Goal: Task Accomplishment & Management: Complete application form

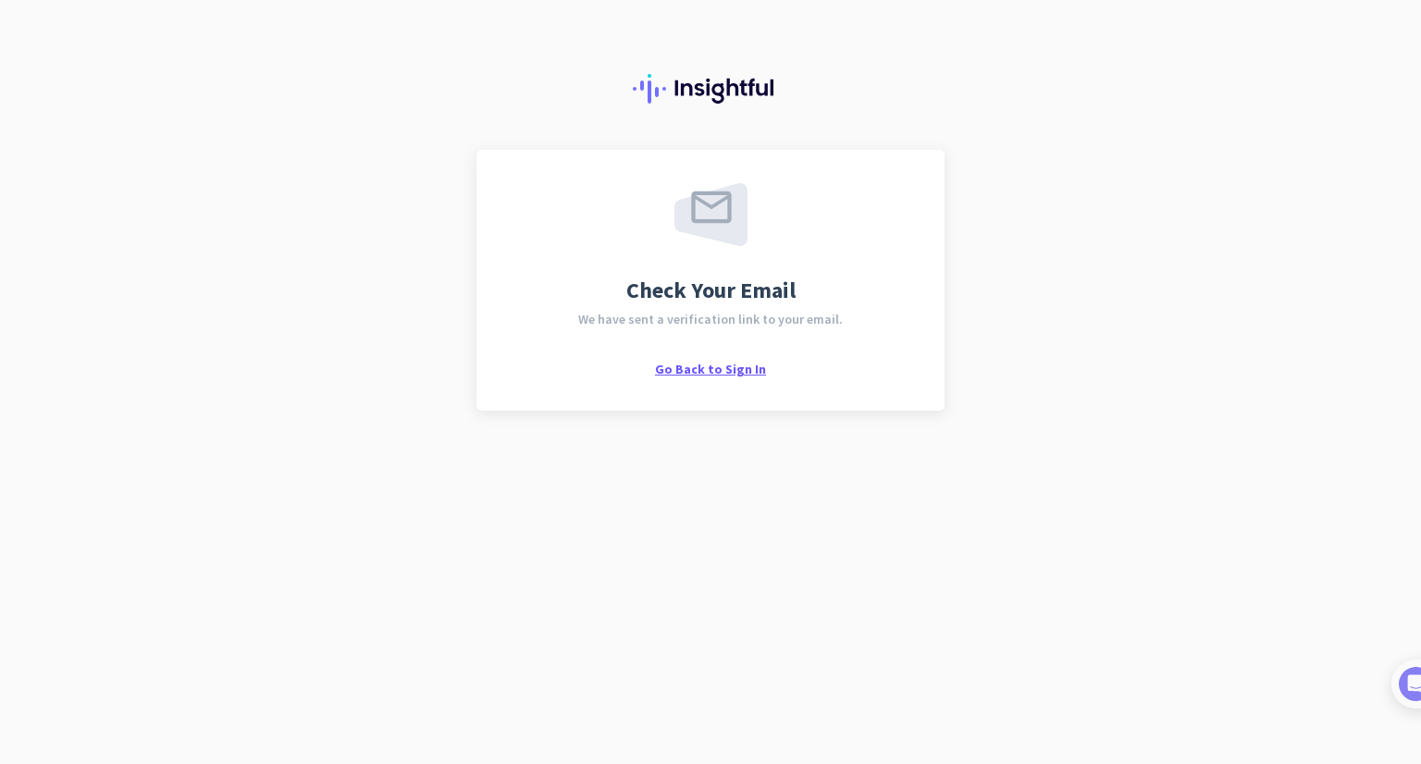
click at [740, 367] on span "Go Back to Sign In" at bounding box center [710, 369] width 111 height 17
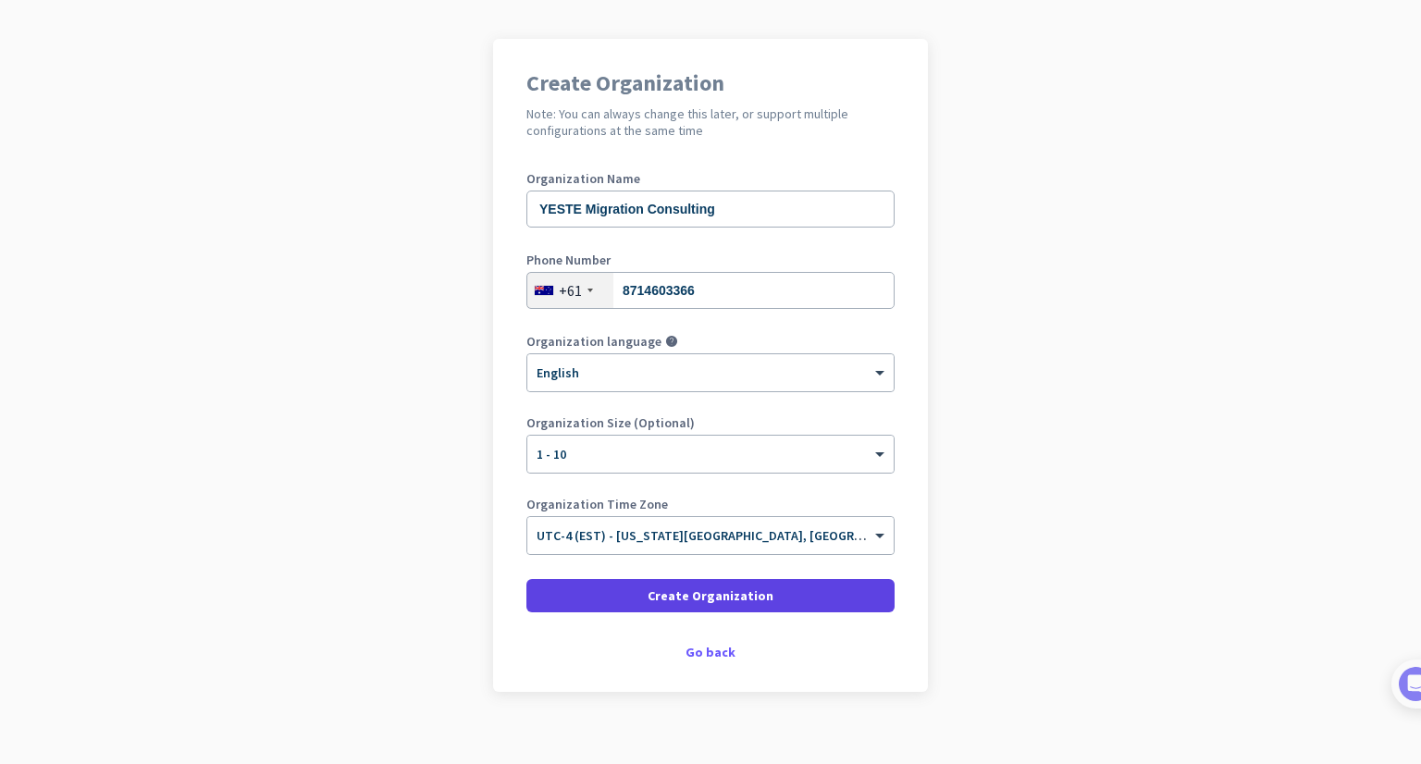
scroll to position [131, 0]
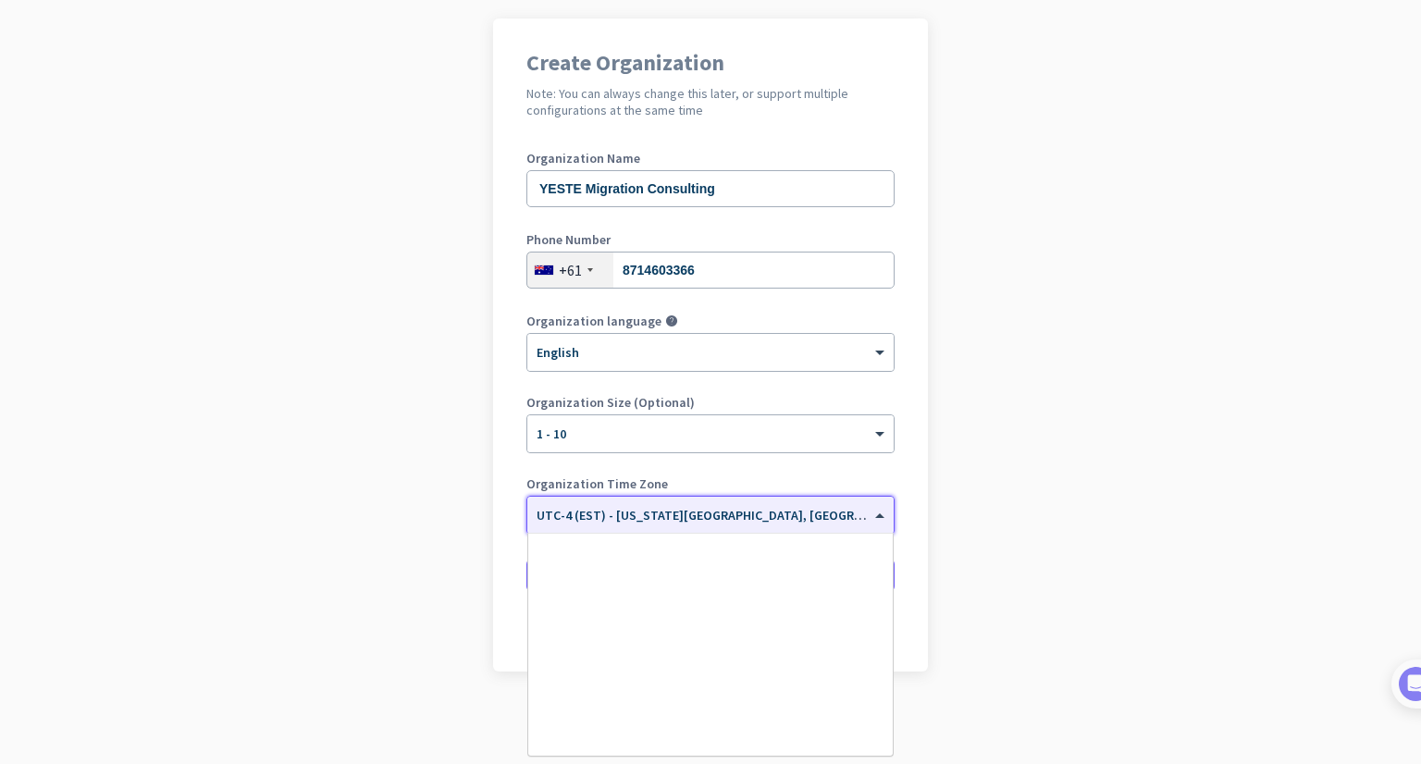
click at [870, 508] on span at bounding box center [881, 516] width 23 height 16
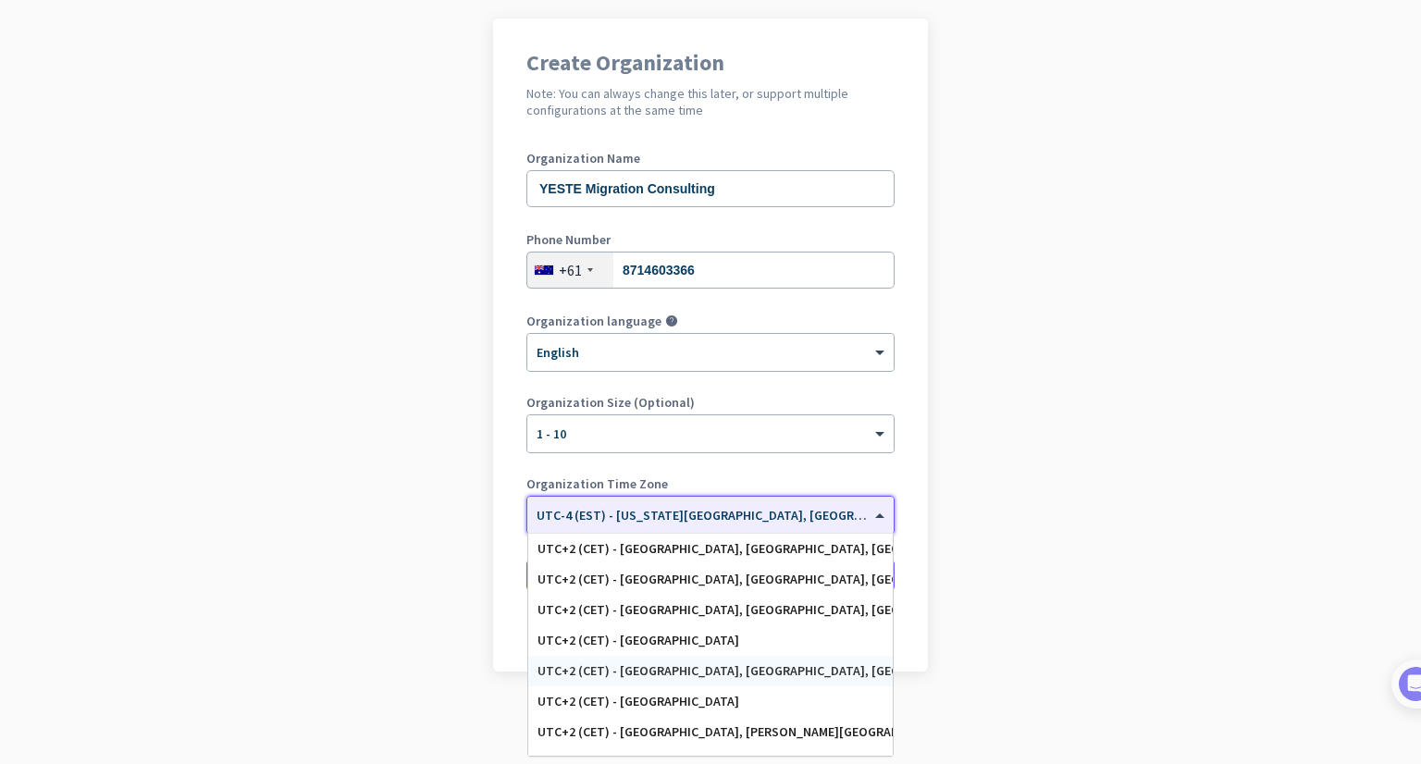
scroll to position [4619, 0]
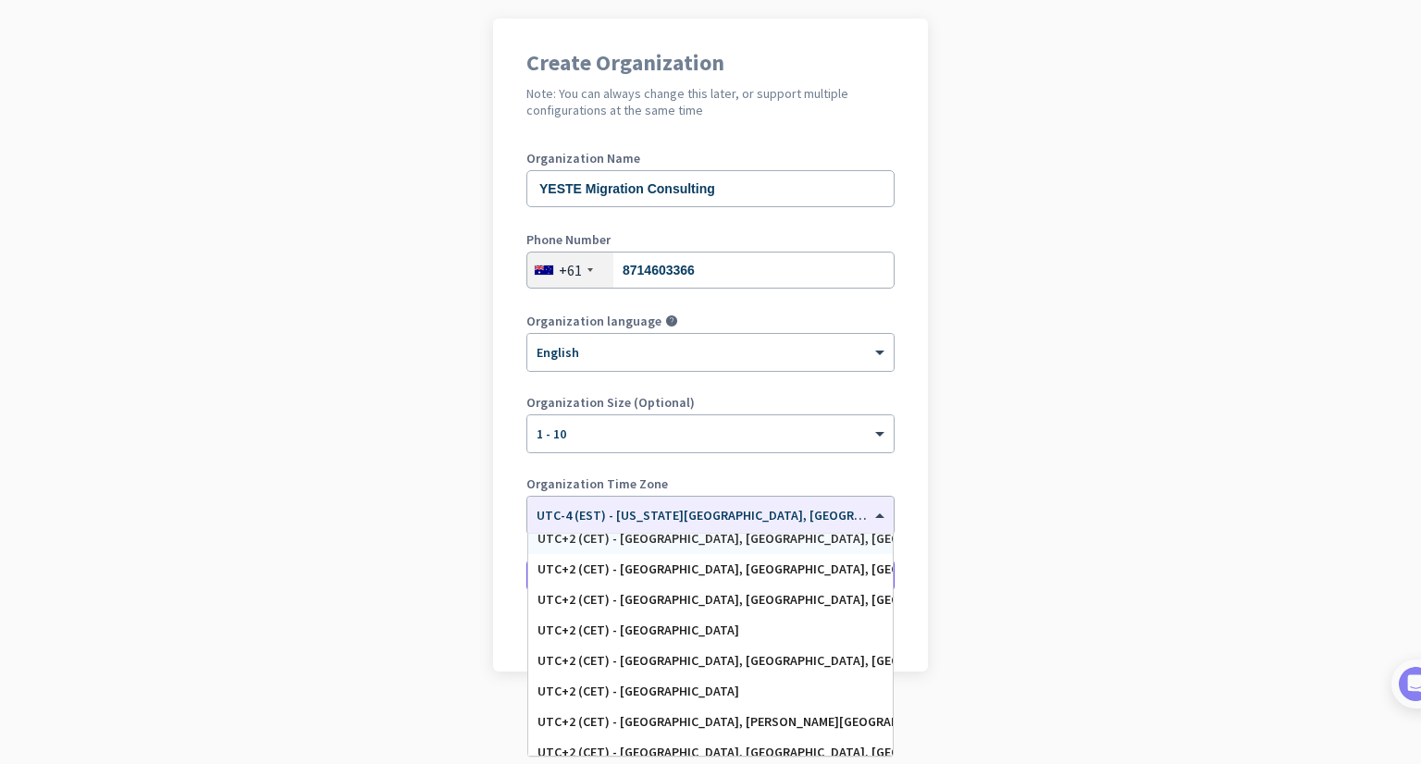
click at [575, 270] on div "+61" at bounding box center [570, 269] width 86 height 35
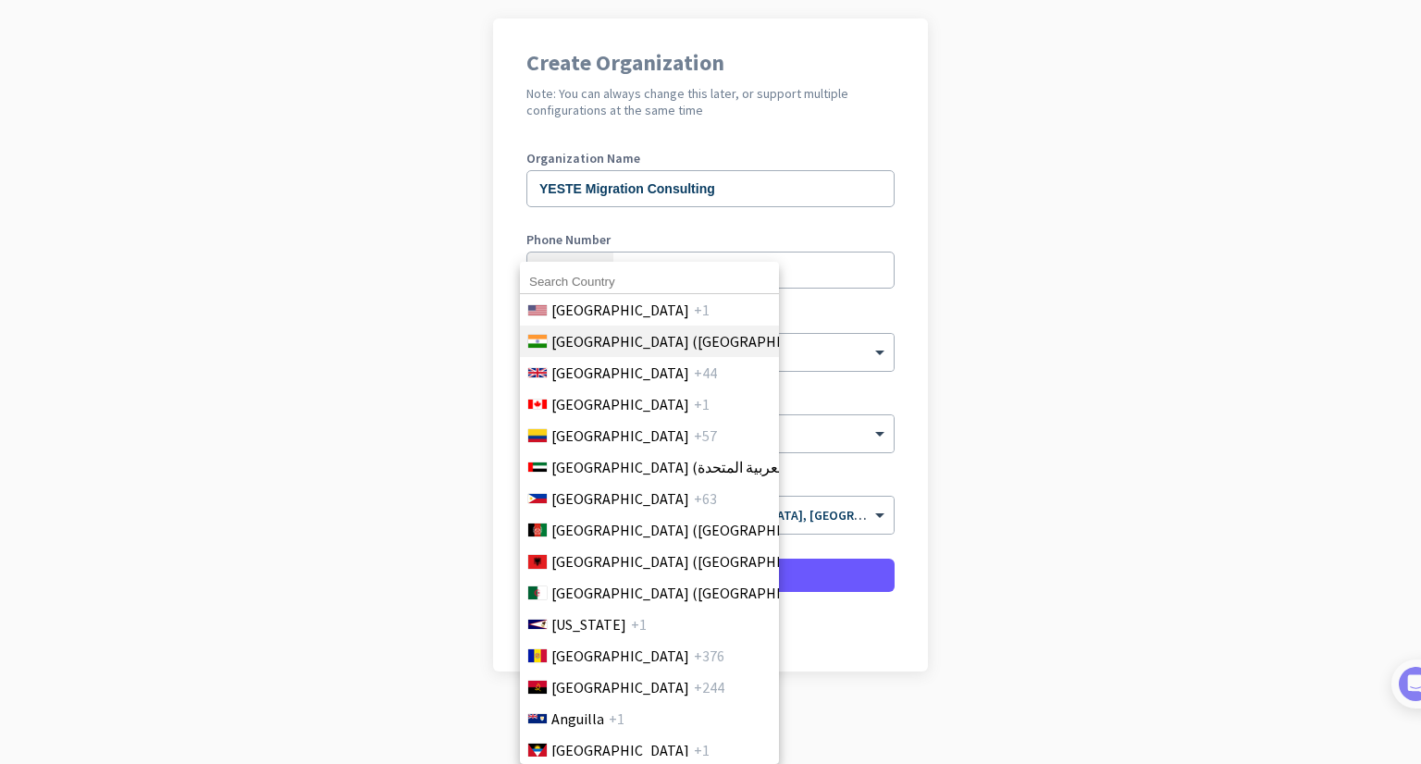
click at [561, 331] on span "[GEOGRAPHIC_DATA] ([GEOGRAPHIC_DATA])" at bounding box center [695, 341] width 289 height 22
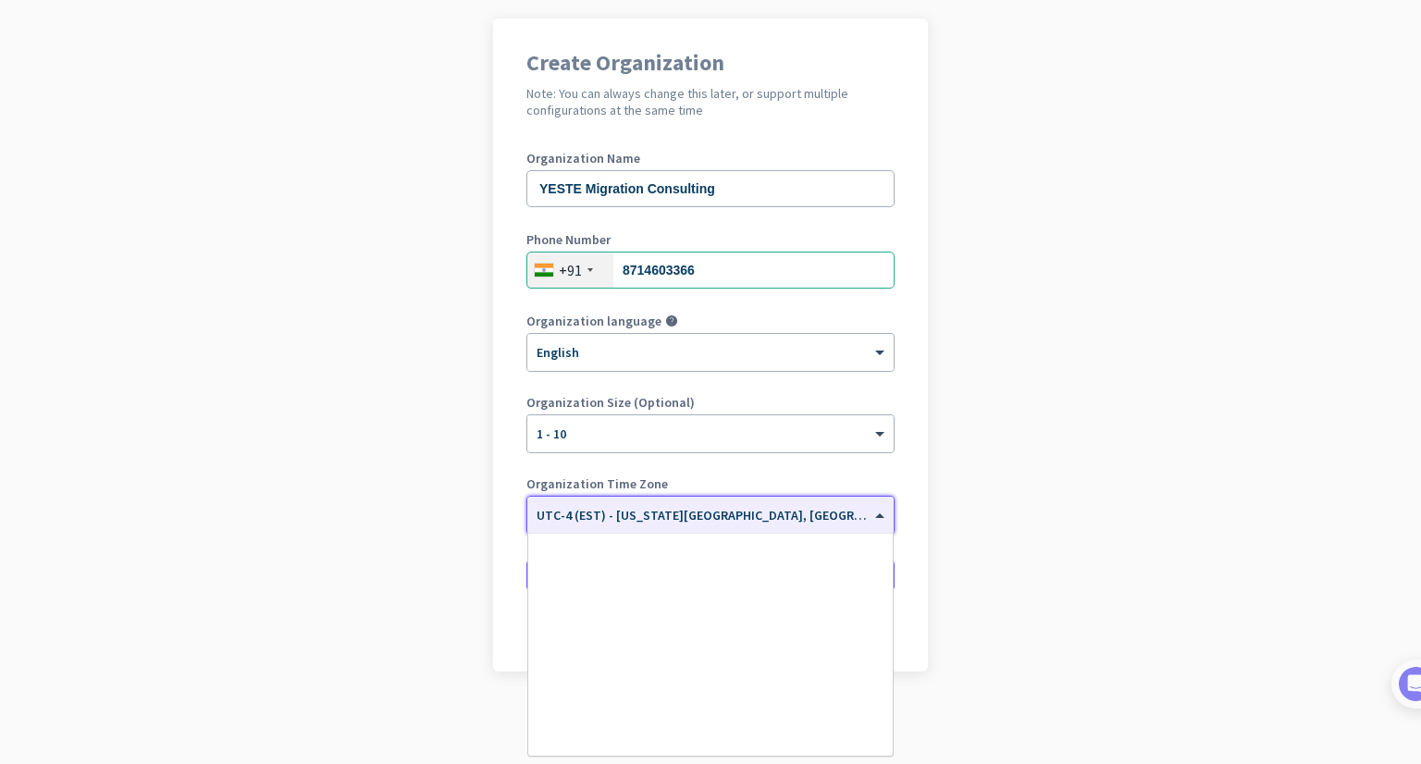
click at [621, 514] on input "text" at bounding box center [691, 509] width 311 height 14
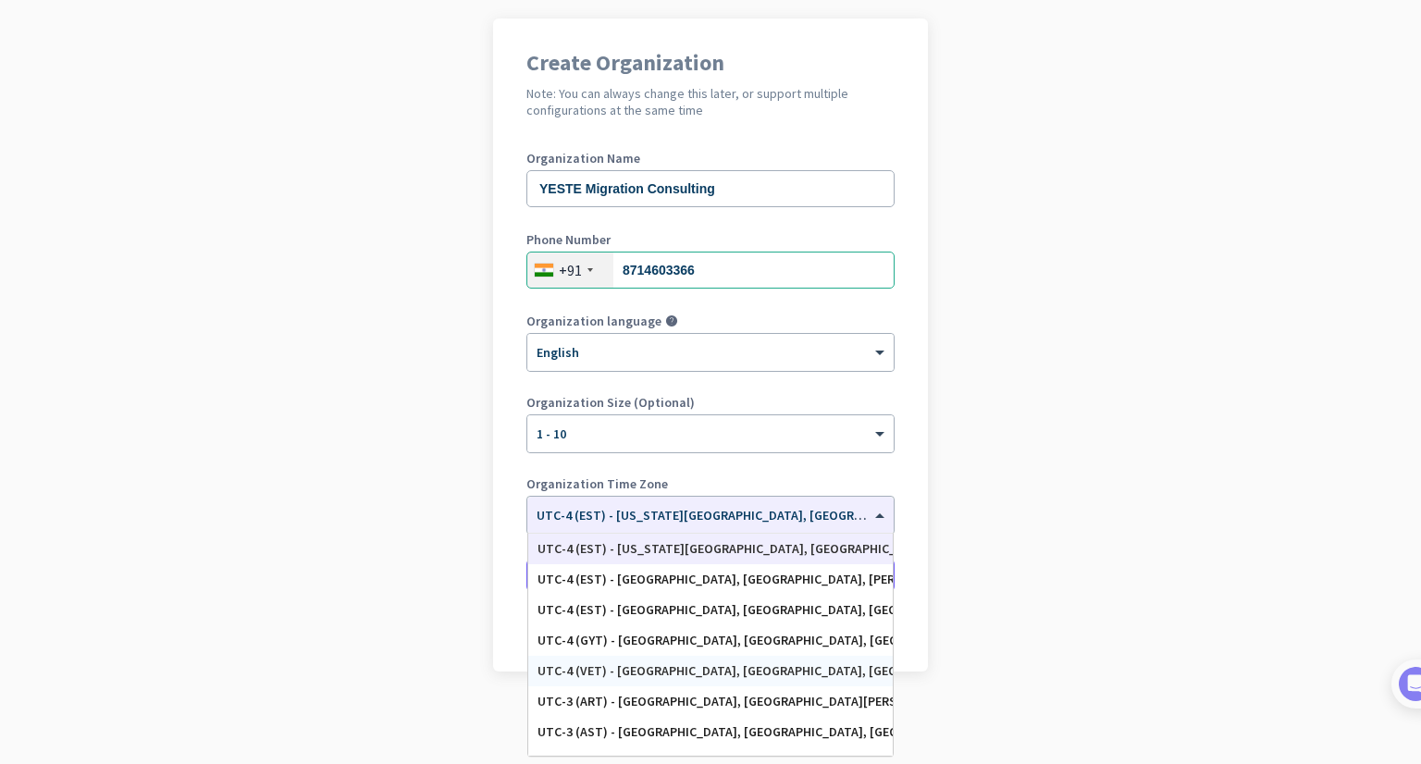
click at [433, 637] on app-onboarding-organization "Create Organization Note: You can always change this later, or support multiple…" at bounding box center [710, 390] width 1421 height 745
click at [632, 513] on input "text" at bounding box center [691, 509] width 311 height 14
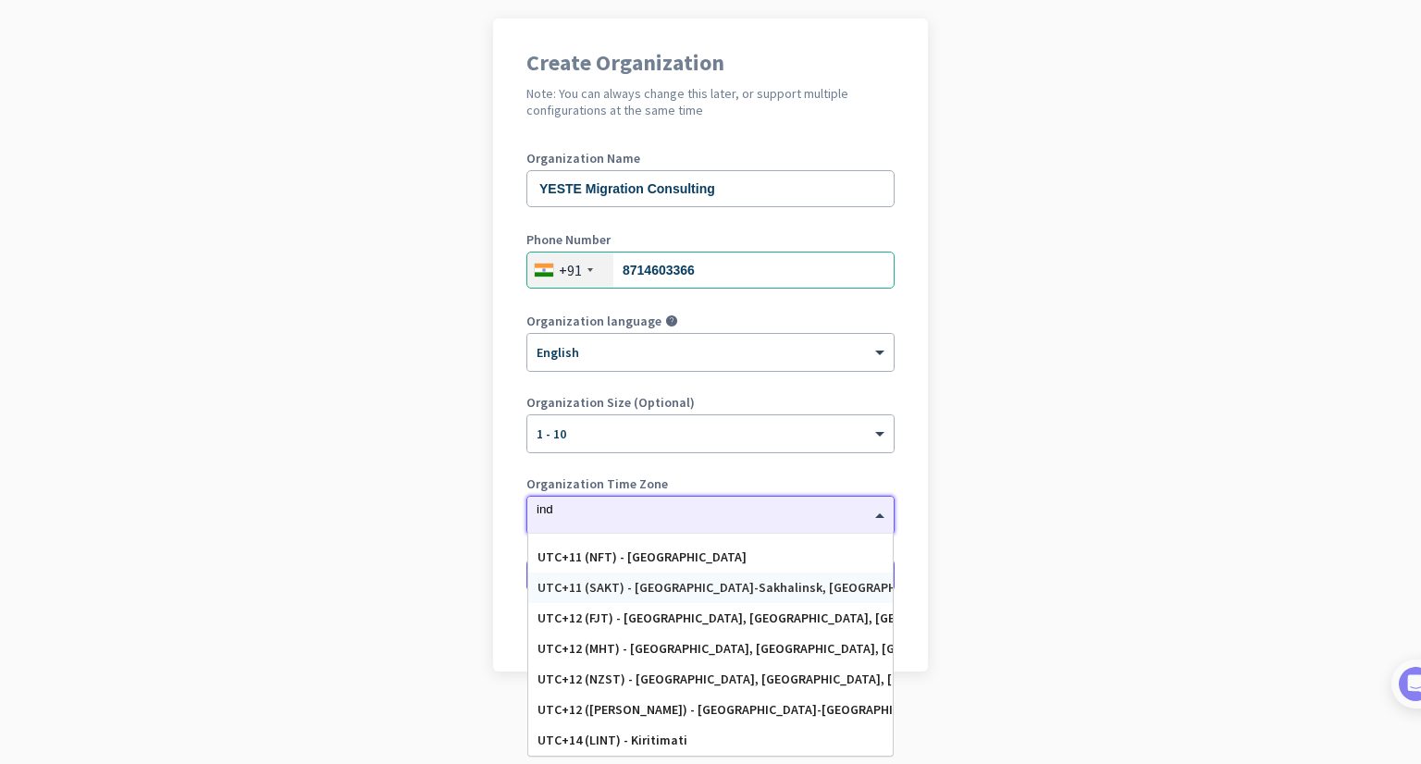
scroll to position [0, 0]
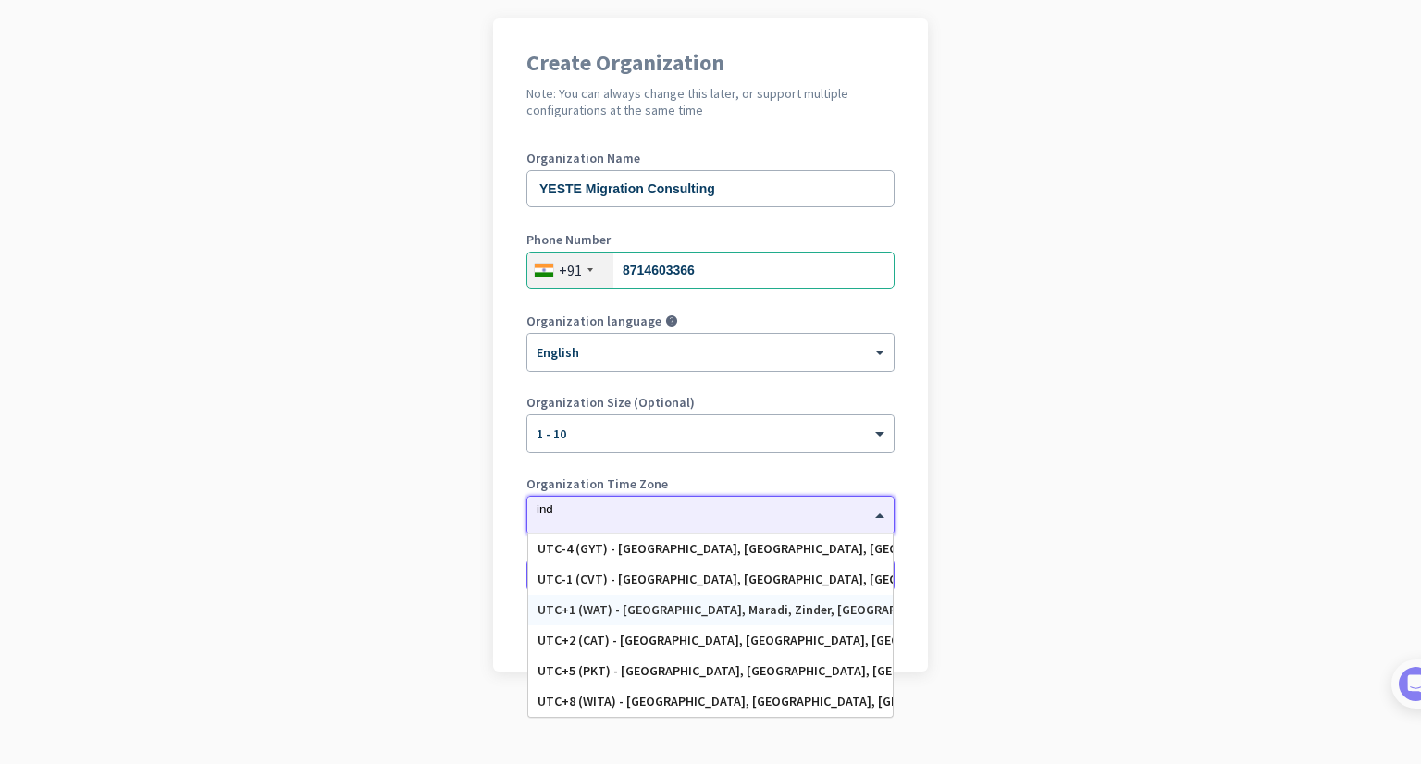
type input "indi"
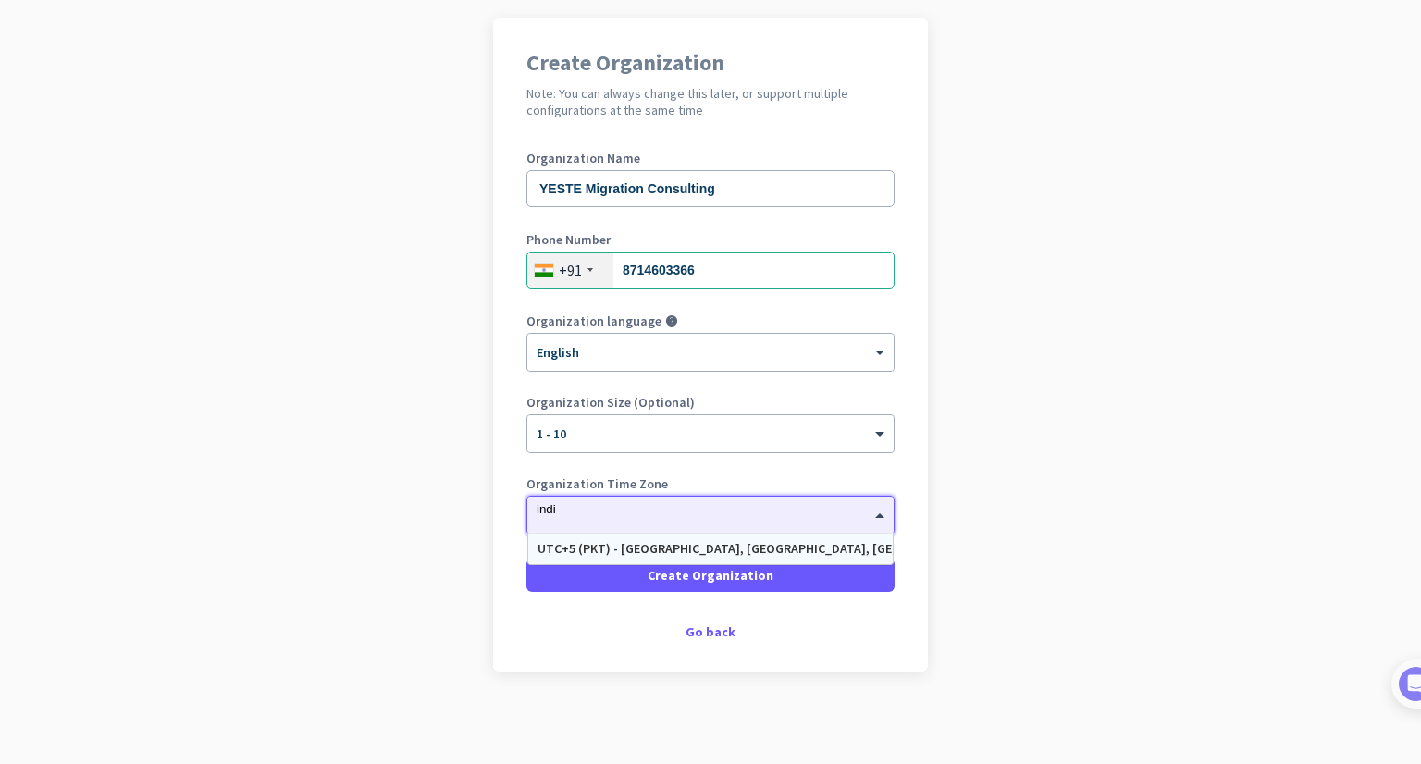
click at [643, 541] on div "UTC+5 (PKT) - [GEOGRAPHIC_DATA], [GEOGRAPHIC_DATA], [GEOGRAPHIC_DATA], [GEOGRAP…" at bounding box center [710, 549] width 346 height 16
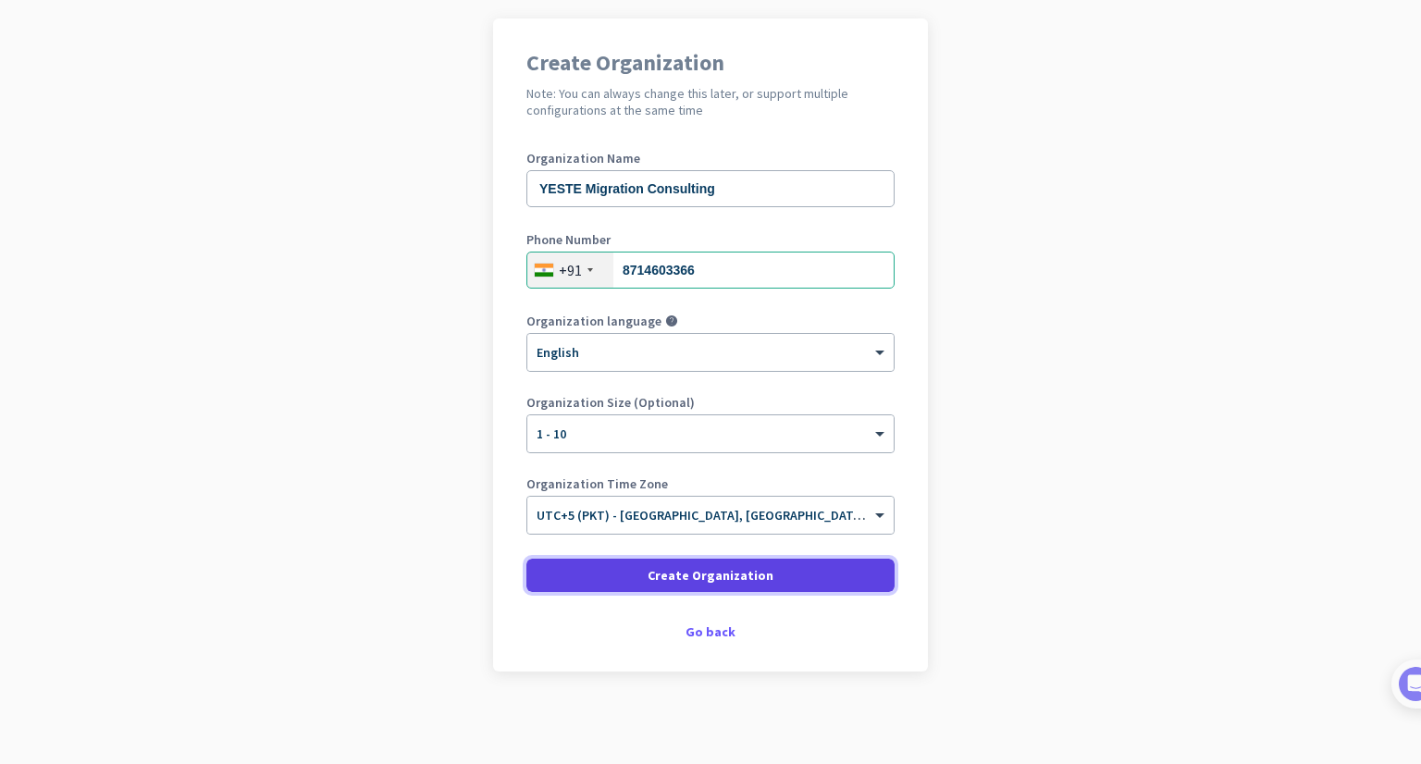
click at [699, 570] on span "Create Organization" at bounding box center [710, 575] width 126 height 18
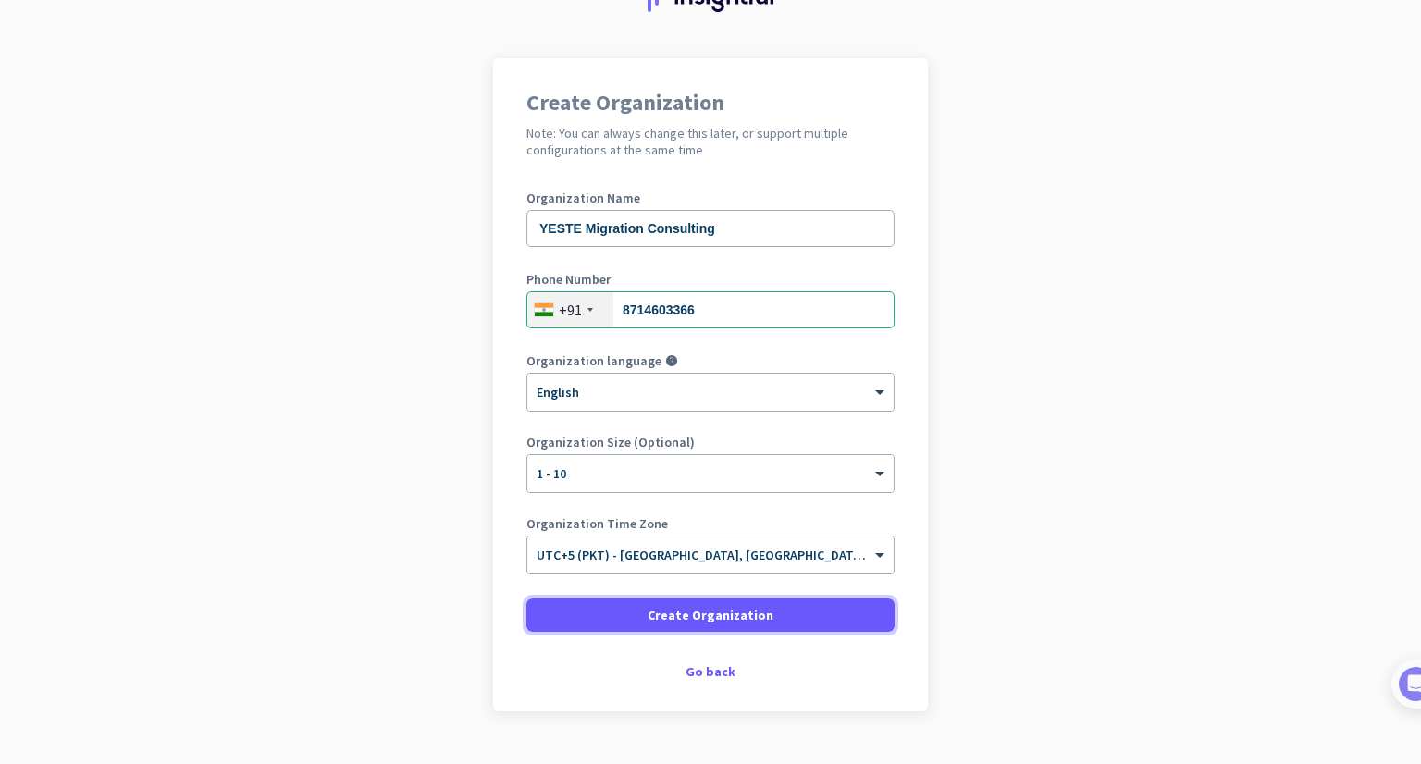
scroll to position [131, 0]
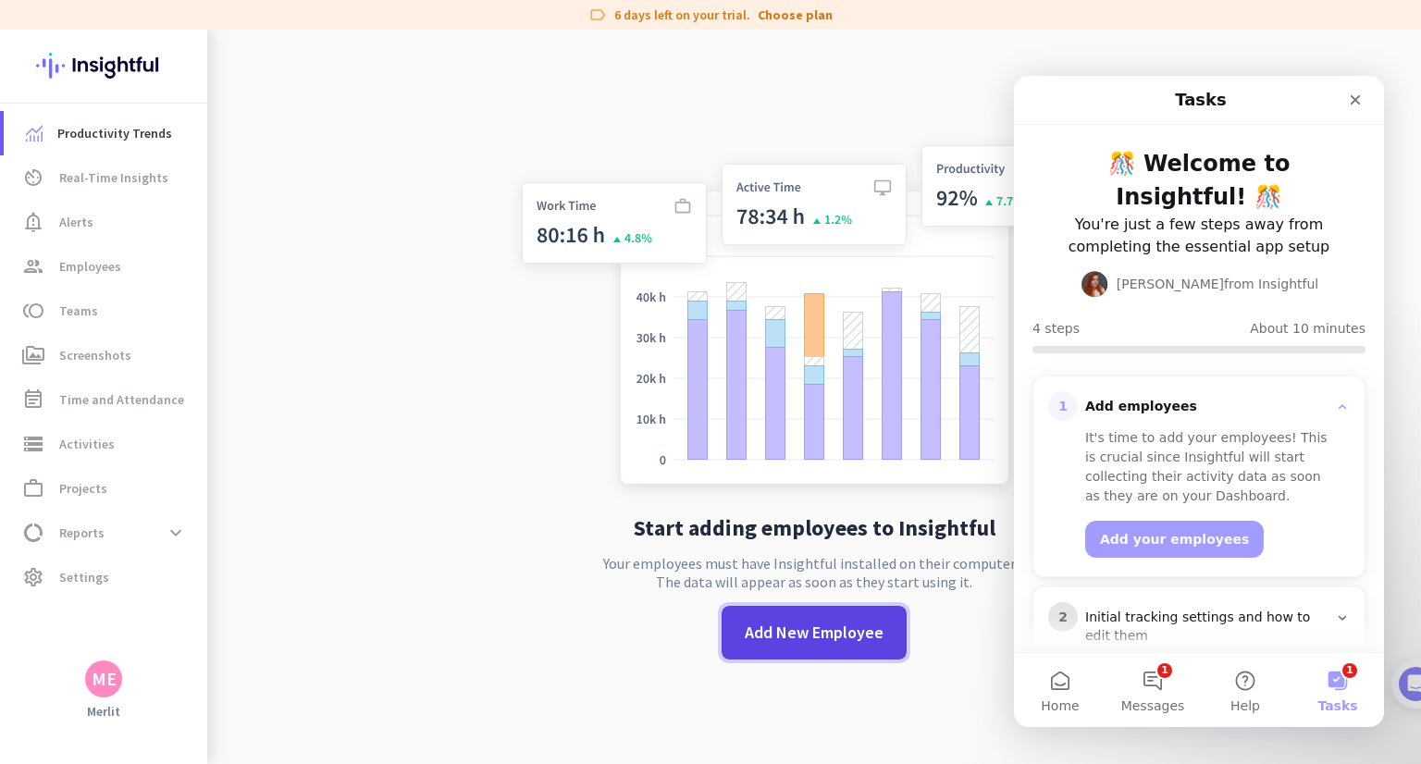
click at [807, 645] on span at bounding box center [813, 632] width 185 height 44
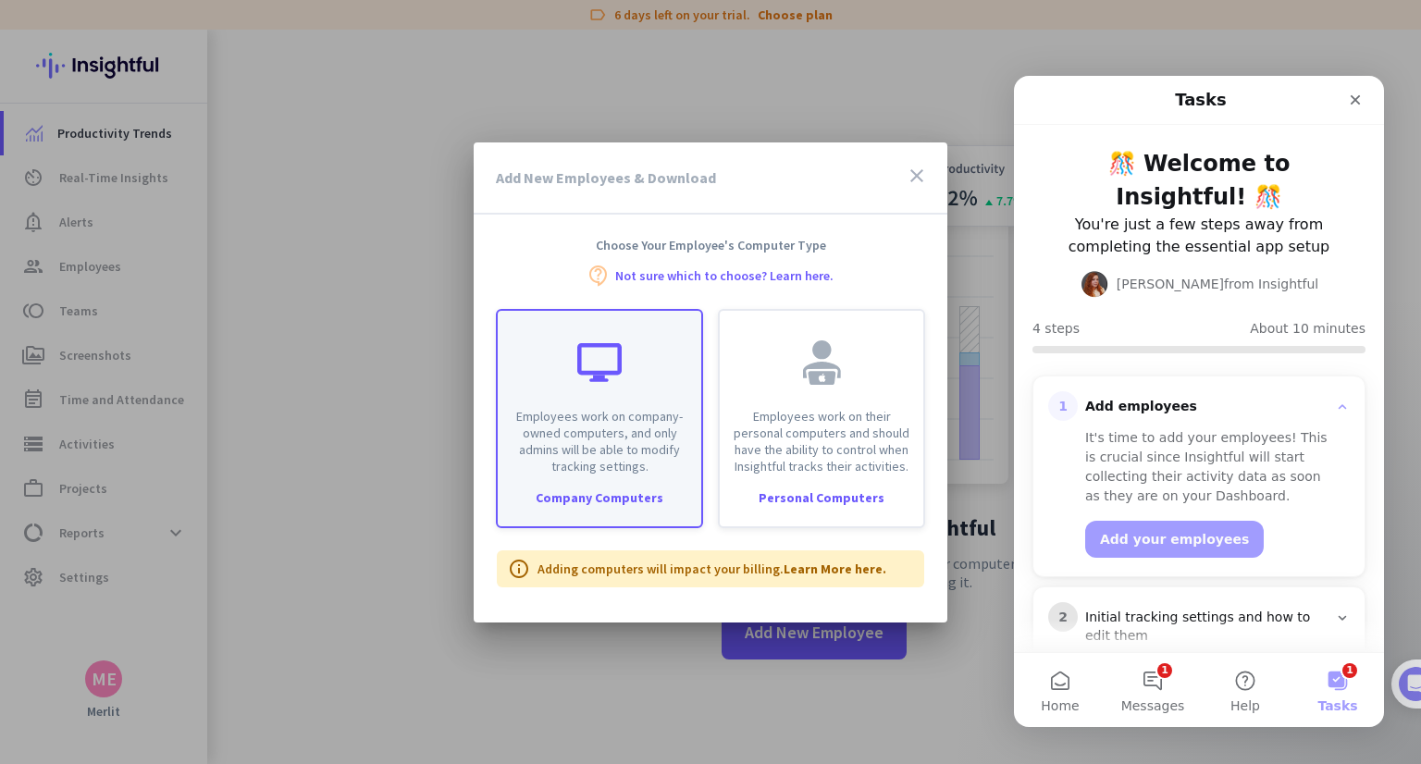
click at [665, 461] on p "Employees work on company-owned computers, and only admins will be able to modi…" at bounding box center [599, 441] width 181 height 67
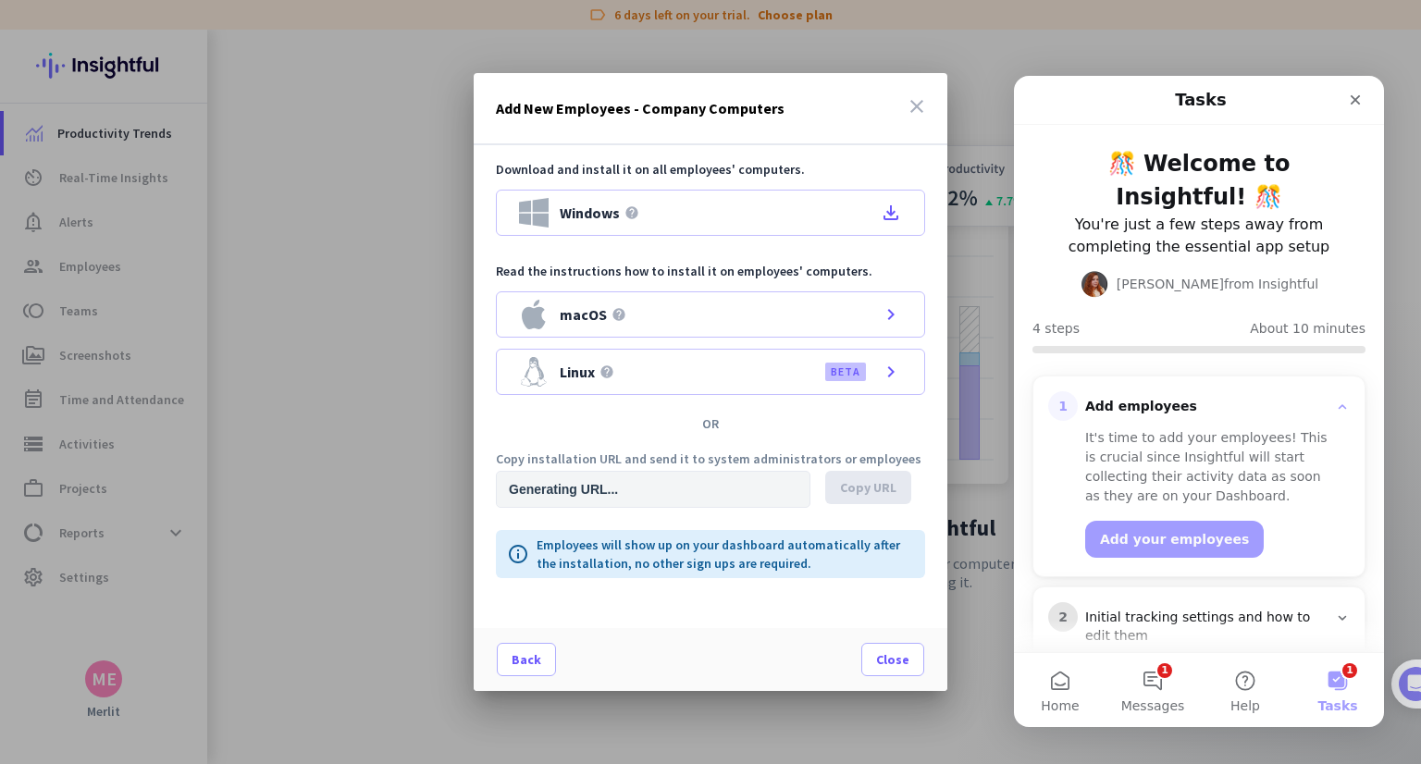
type input "[URL][DOMAIN_NAME]"
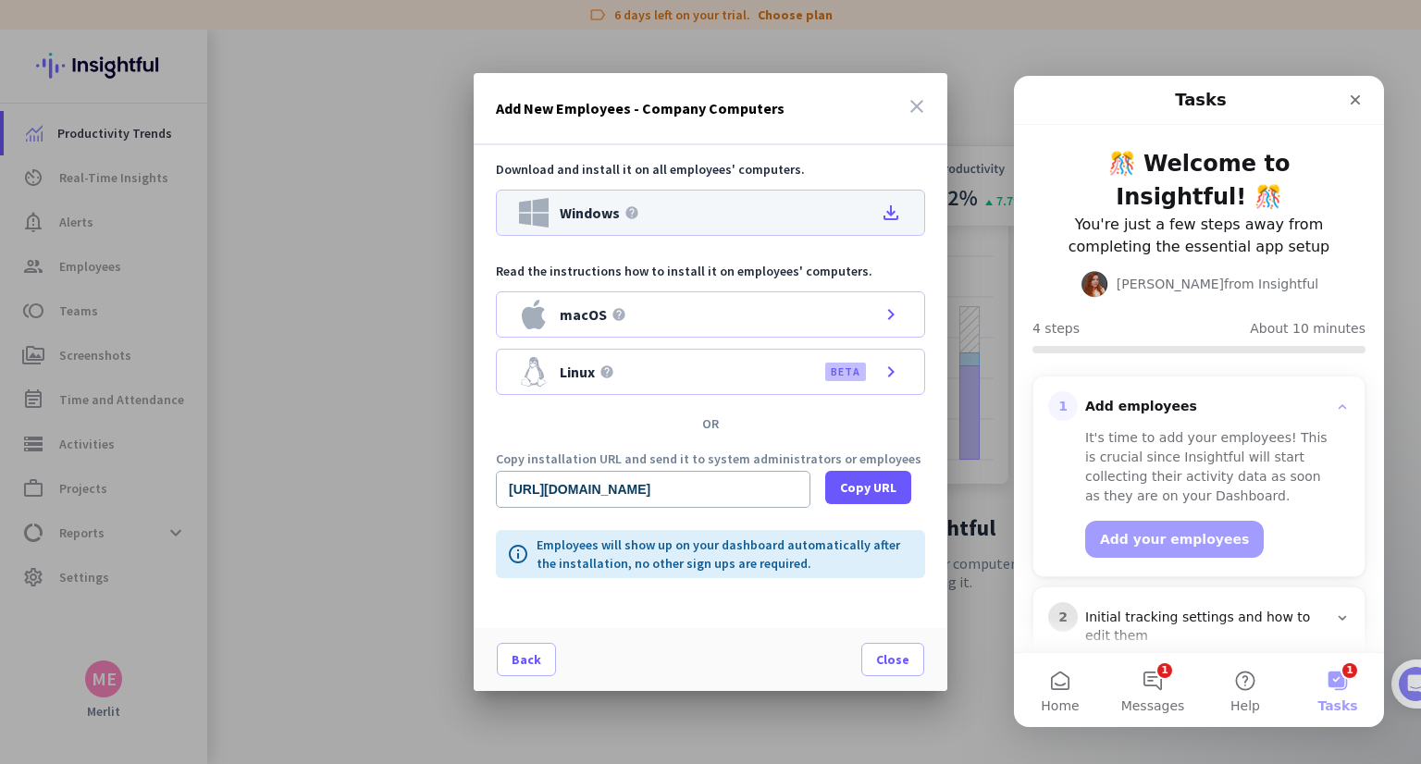
click at [803, 212] on div "Windows help file_download" at bounding box center [710, 213] width 429 height 46
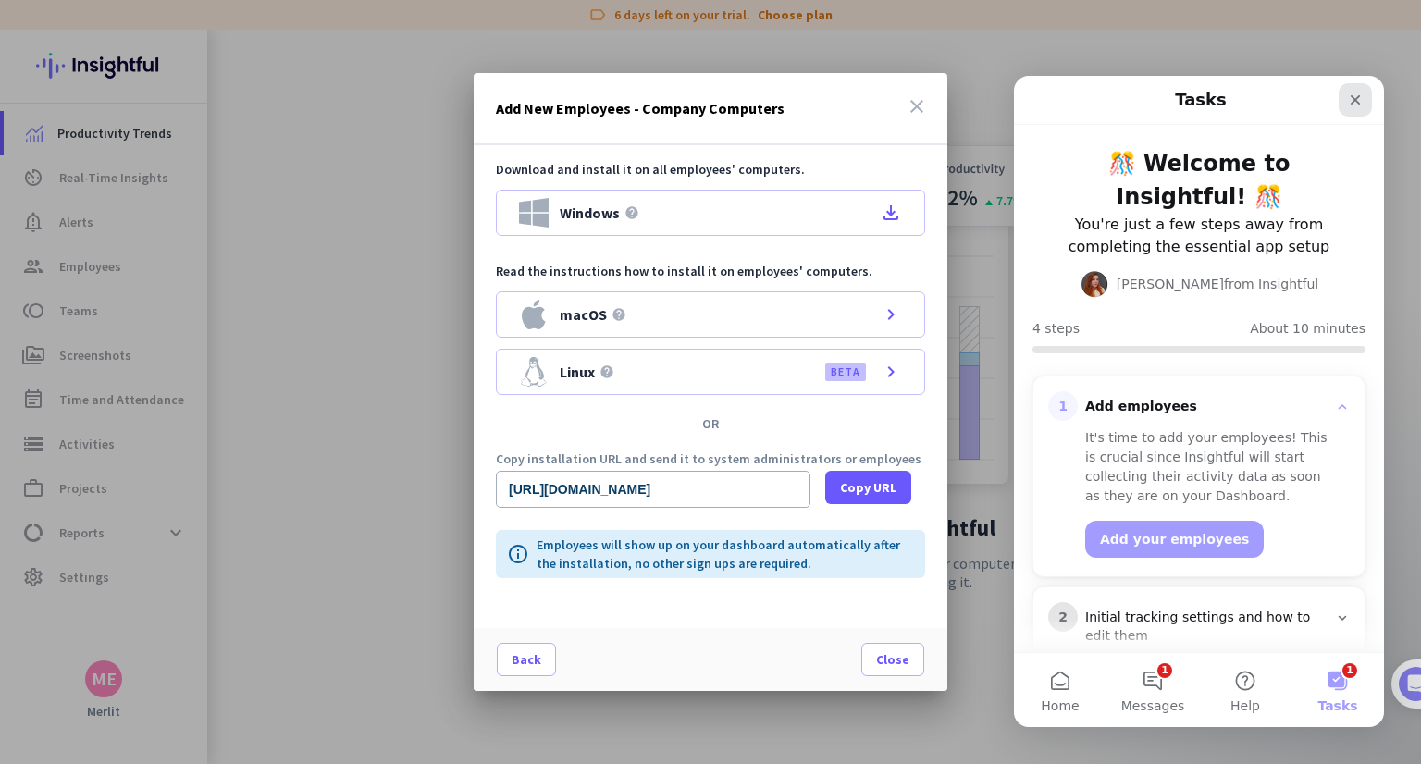
click at [1353, 94] on icon "Close" at bounding box center [1354, 99] width 15 height 15
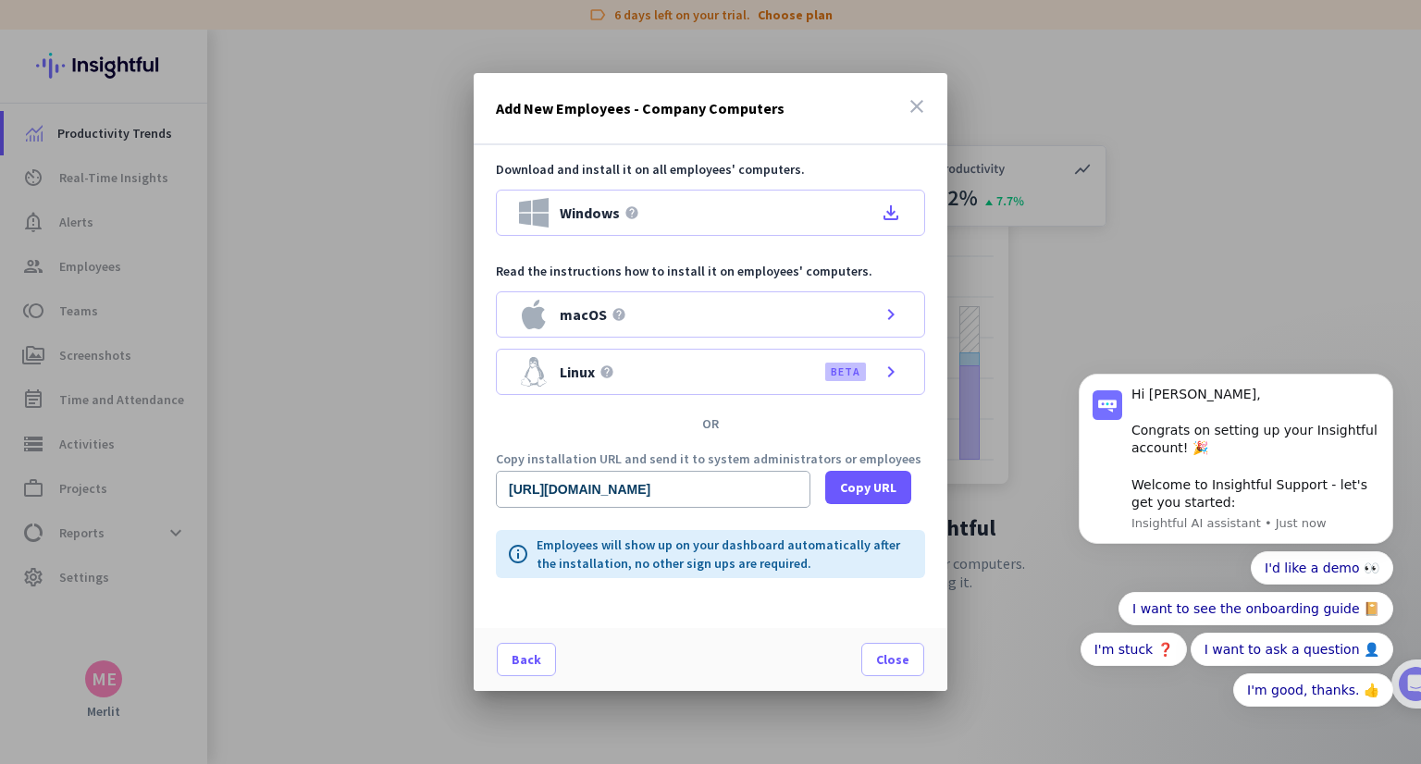
click at [906, 107] on icon "close" at bounding box center [916, 106] width 22 height 22
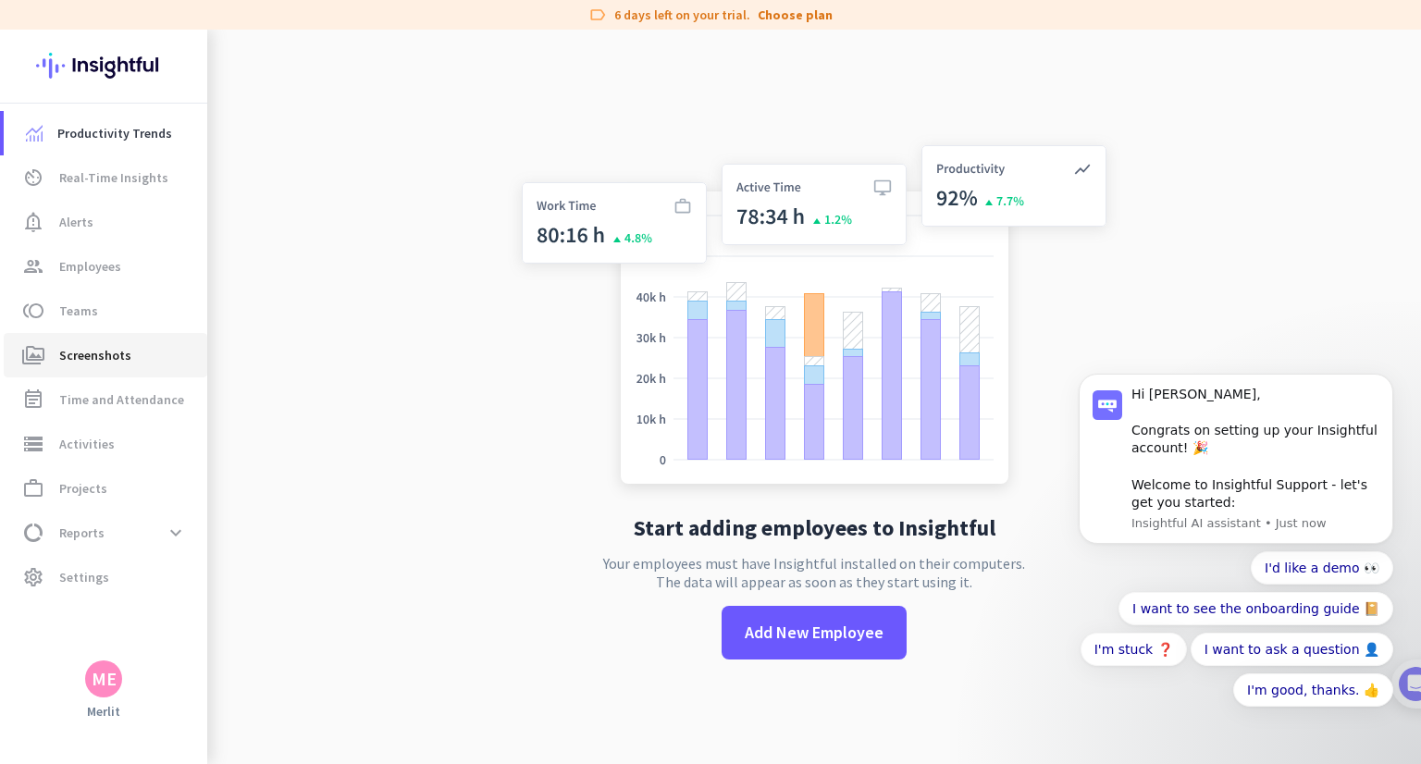
click at [77, 344] on span "Screenshots" at bounding box center [95, 355] width 72 height 22
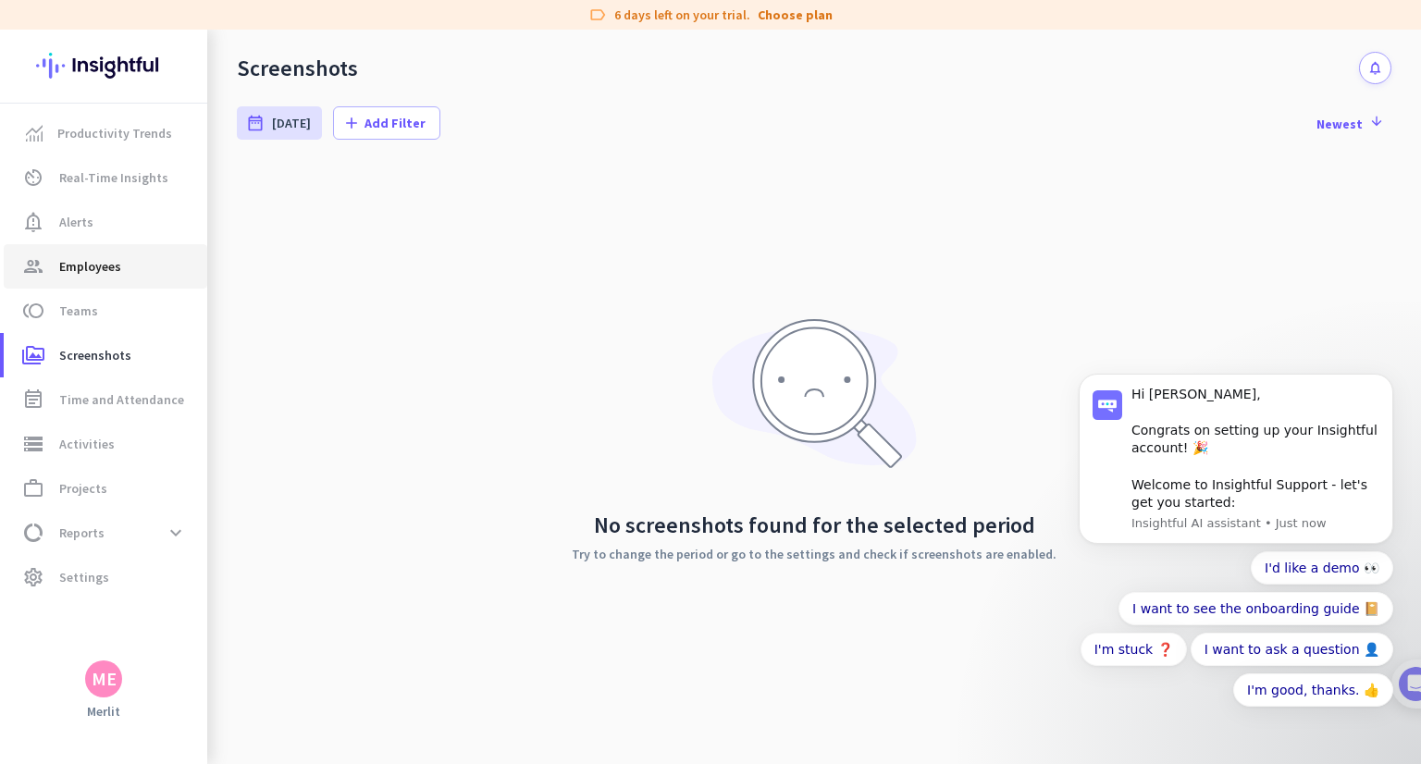
click at [102, 287] on link "group Employees" at bounding box center [105, 266] width 203 height 44
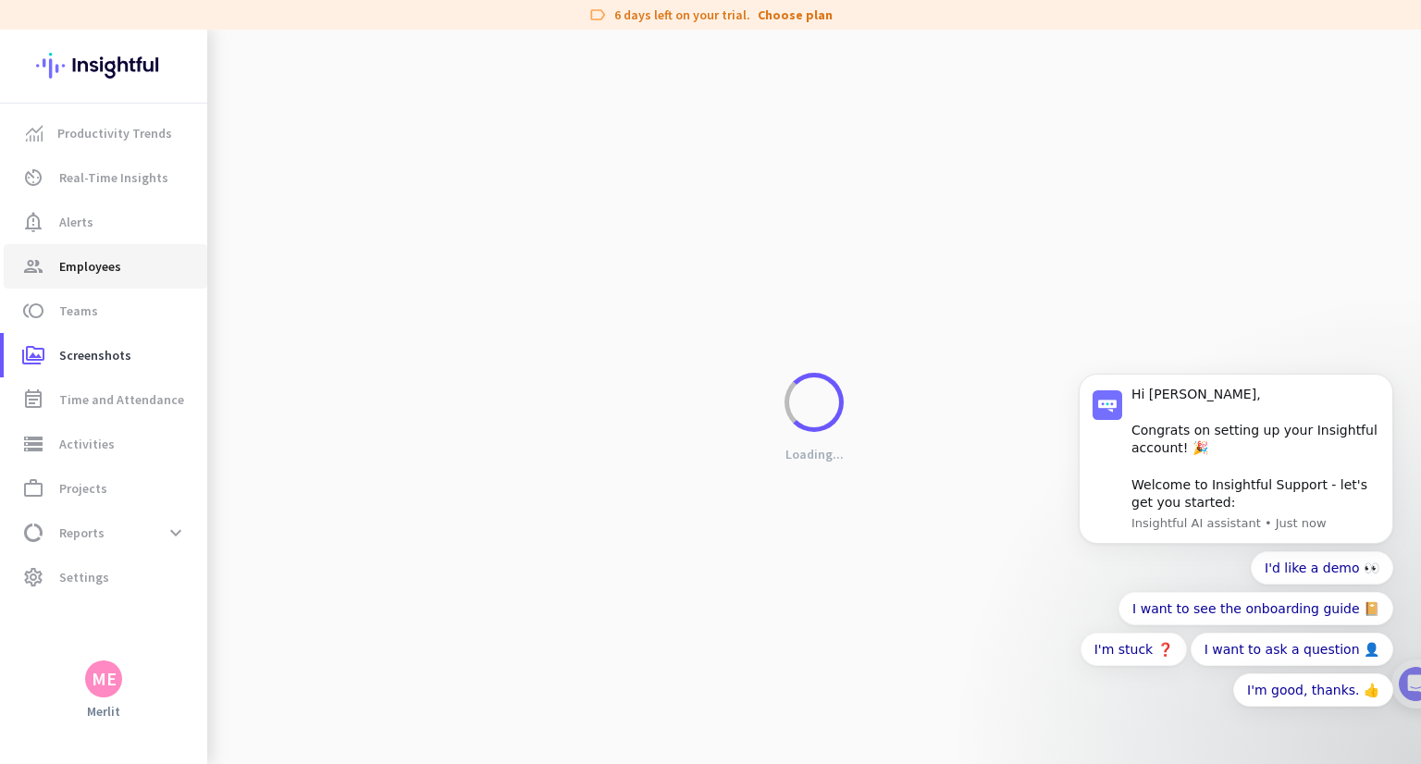
click at [102, 287] on link "group Employees" at bounding box center [105, 266] width 203 height 44
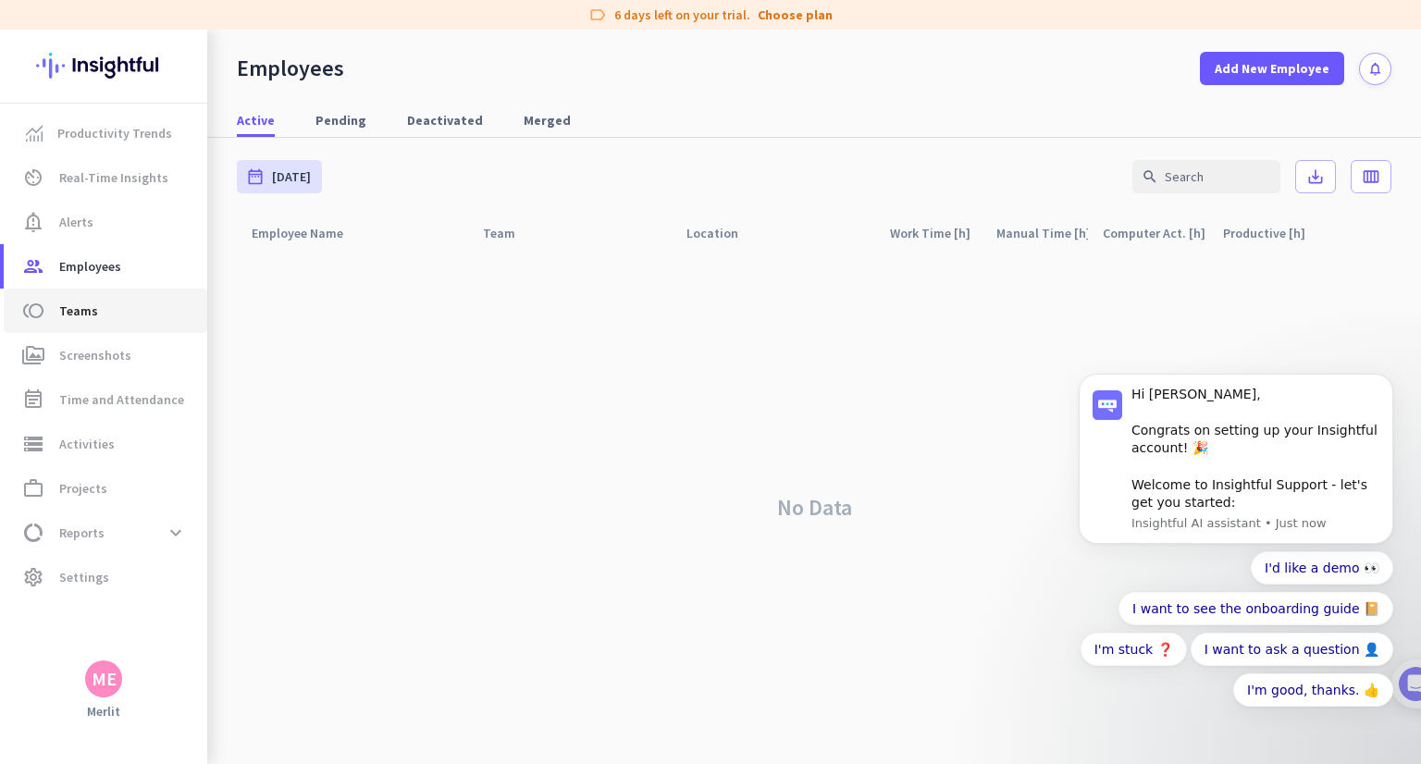
click at [78, 317] on span "Teams" at bounding box center [78, 311] width 39 height 22
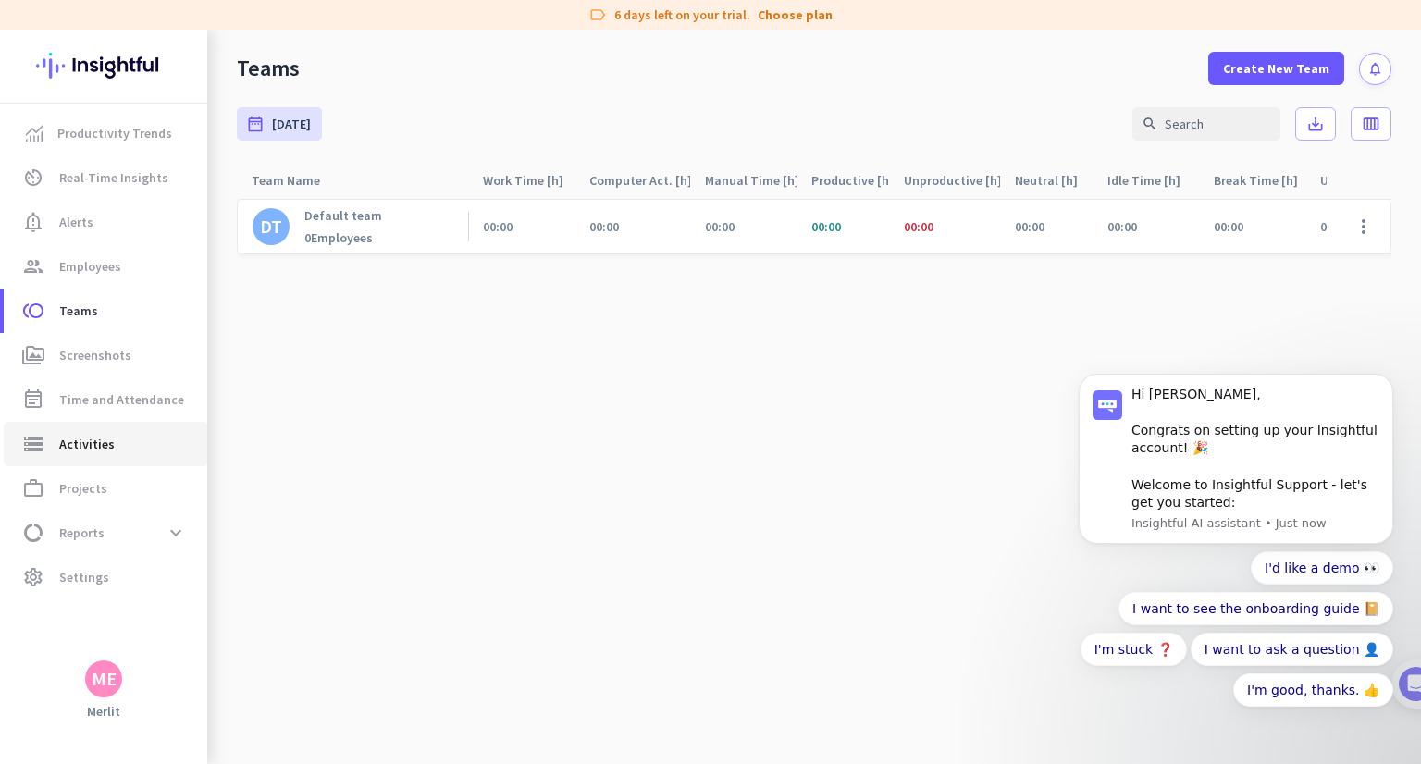
click at [102, 451] on span "Activities" at bounding box center [86, 444] width 55 height 22
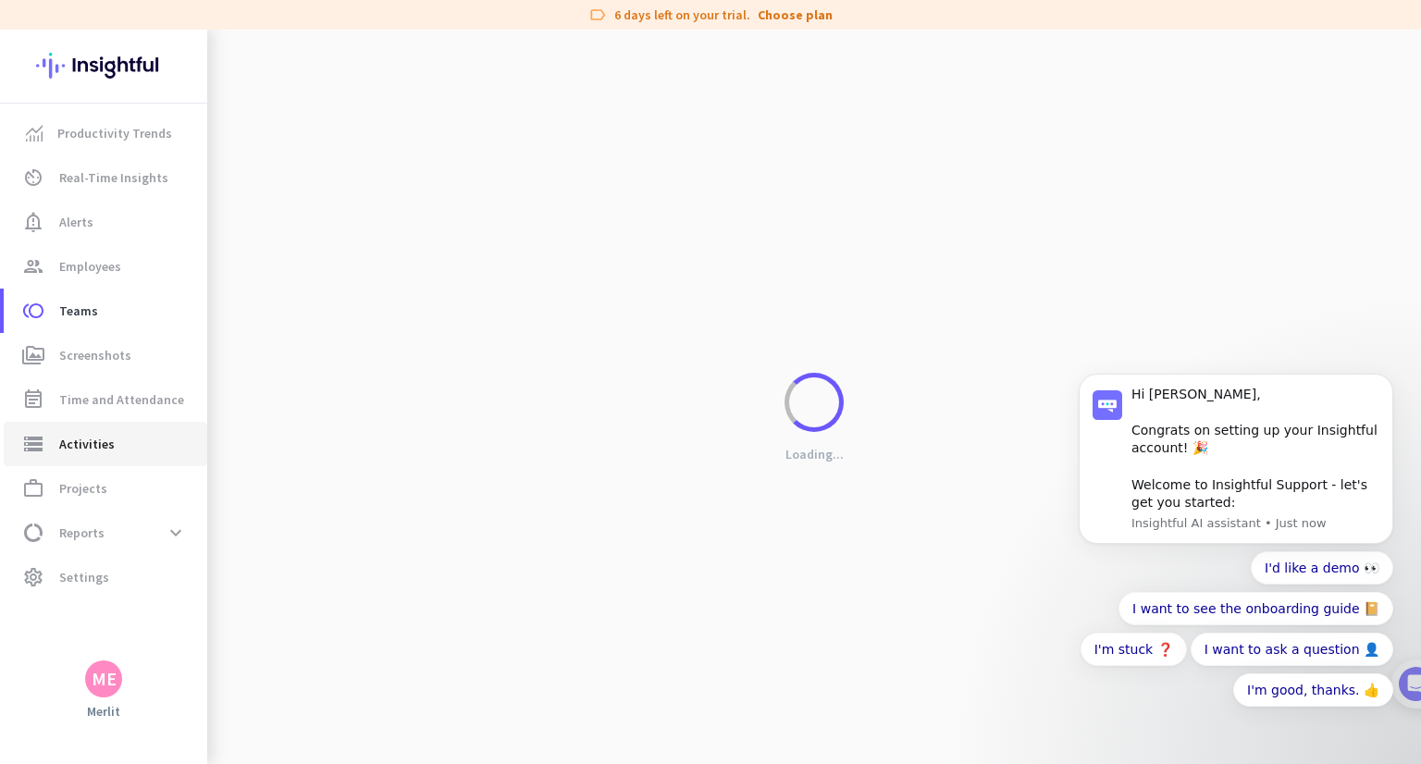
type input "[DATE]"
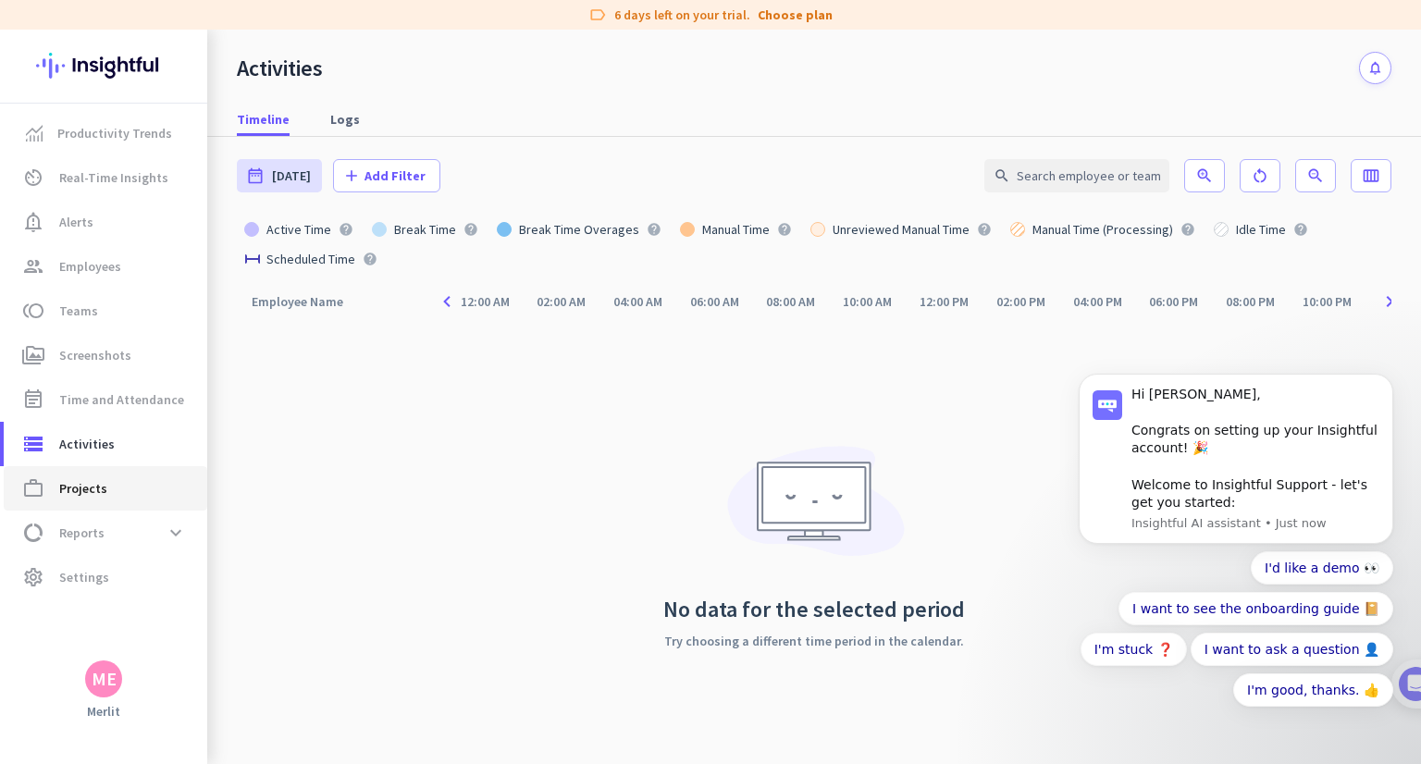
click at [102, 502] on link "work_outline Projects" at bounding box center [105, 488] width 203 height 44
type input "[DATE] - [DATE]"
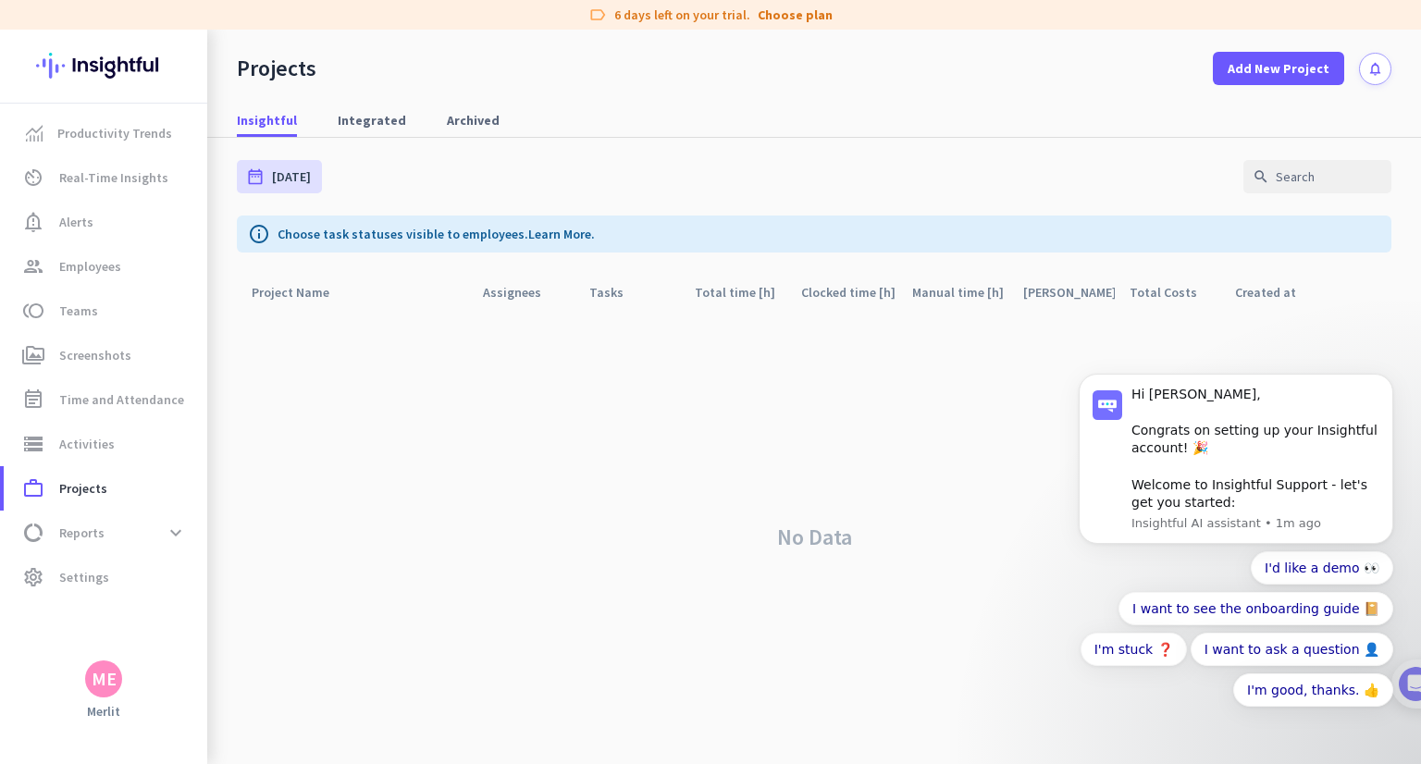
drag, startPoint x: 1273, startPoint y: 0, endPoint x: 1114, endPoint y: 80, distance: 177.8
click at [1114, 80] on div "Projects Add New Project notifications" at bounding box center [813, 57] width 1213 height 55
